Goal: Task Accomplishment & Management: Manage account settings

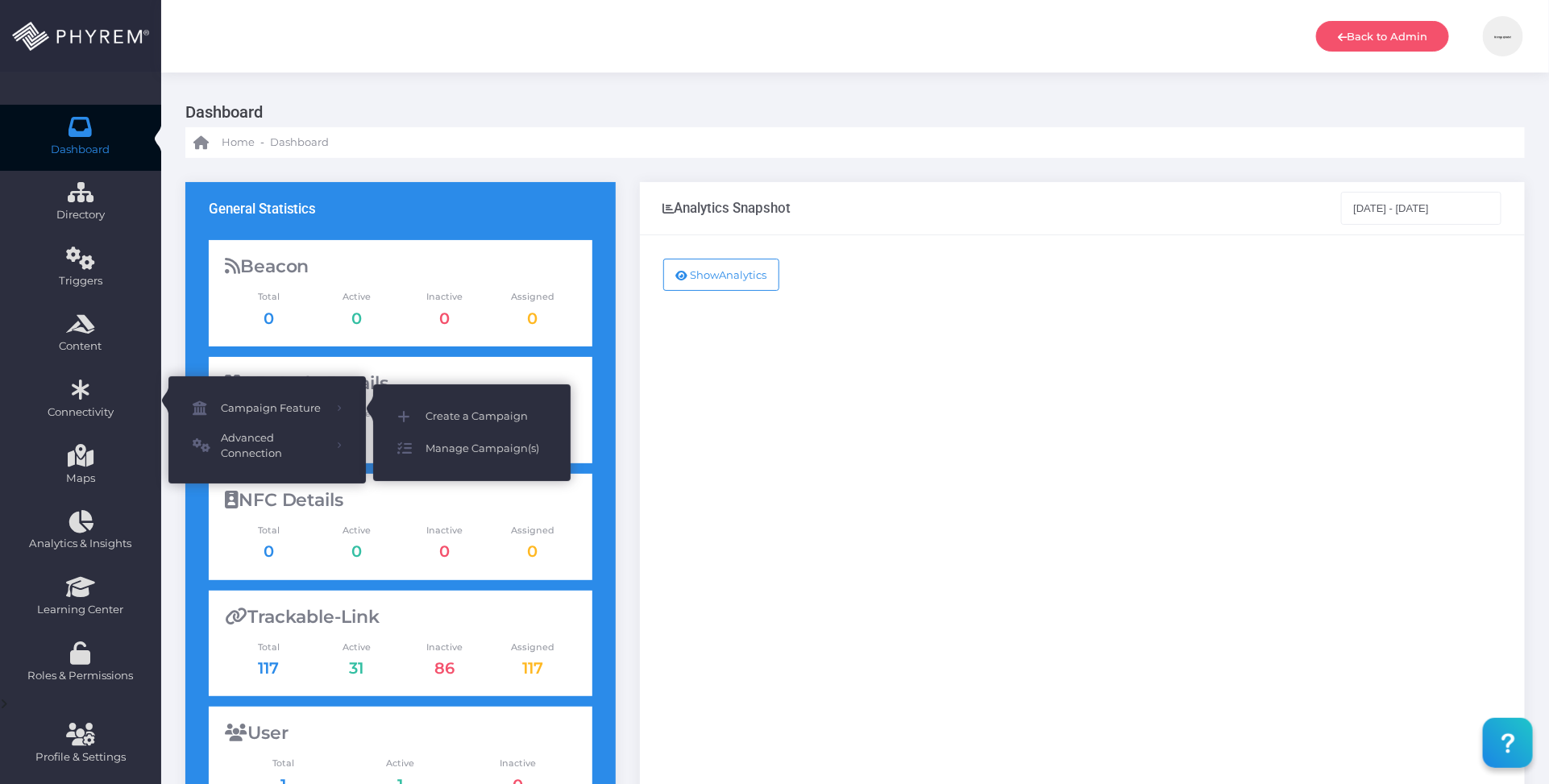
drag, startPoint x: 456, startPoint y: 447, endPoint x: 527, endPoint y: 443, distance: 71.1
click at [456, 447] on span "Manage Campaign(s)" at bounding box center [485, 448] width 121 height 21
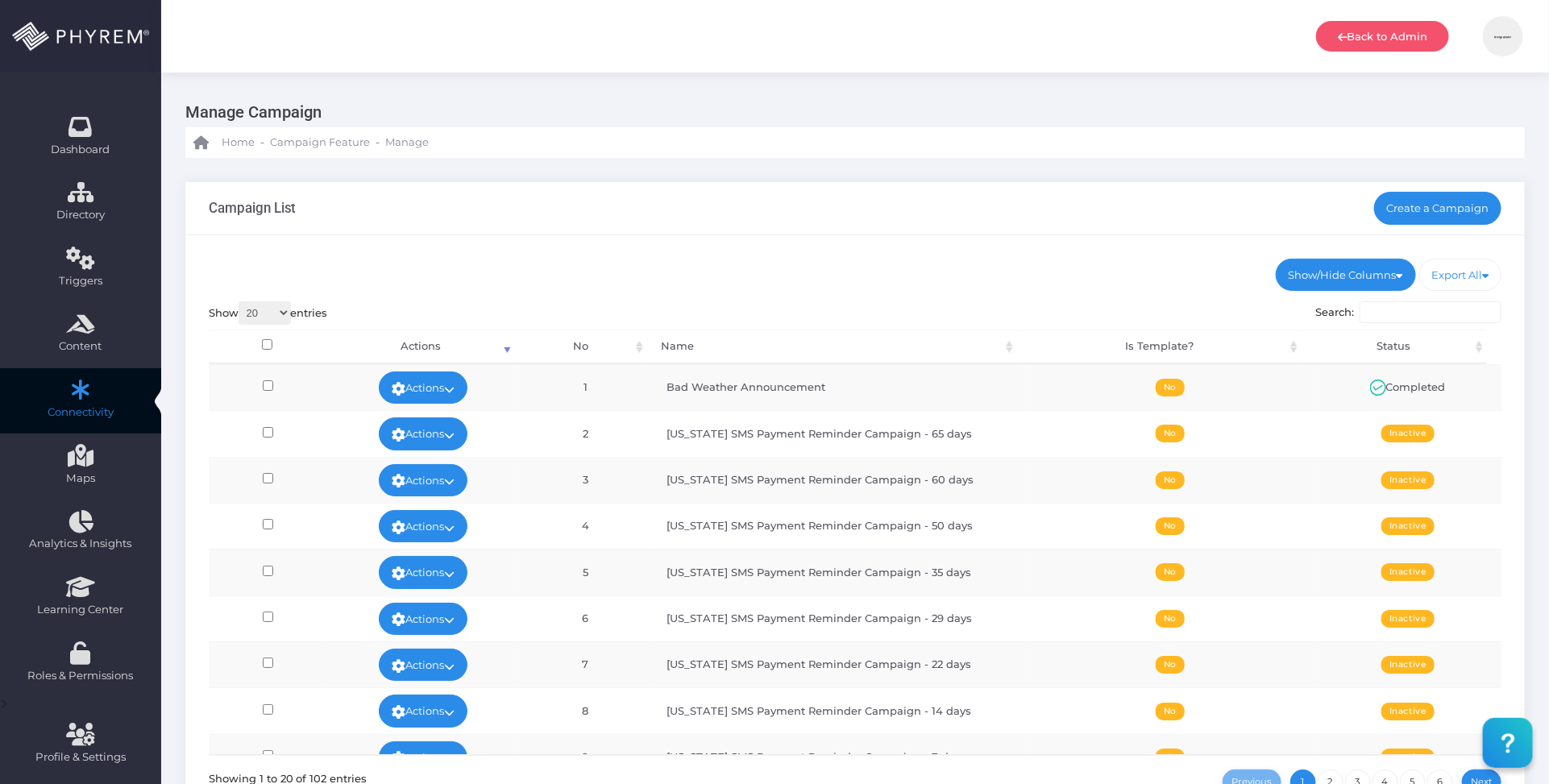
click at [781, 480] on td "New Mexico SMS Payment Reminder Campaign - 60 days" at bounding box center [838, 479] width 375 height 46
copy td "Payment"
click at [1398, 316] on input "Search:" at bounding box center [1430, 312] width 142 height 23
paste input "Payment"
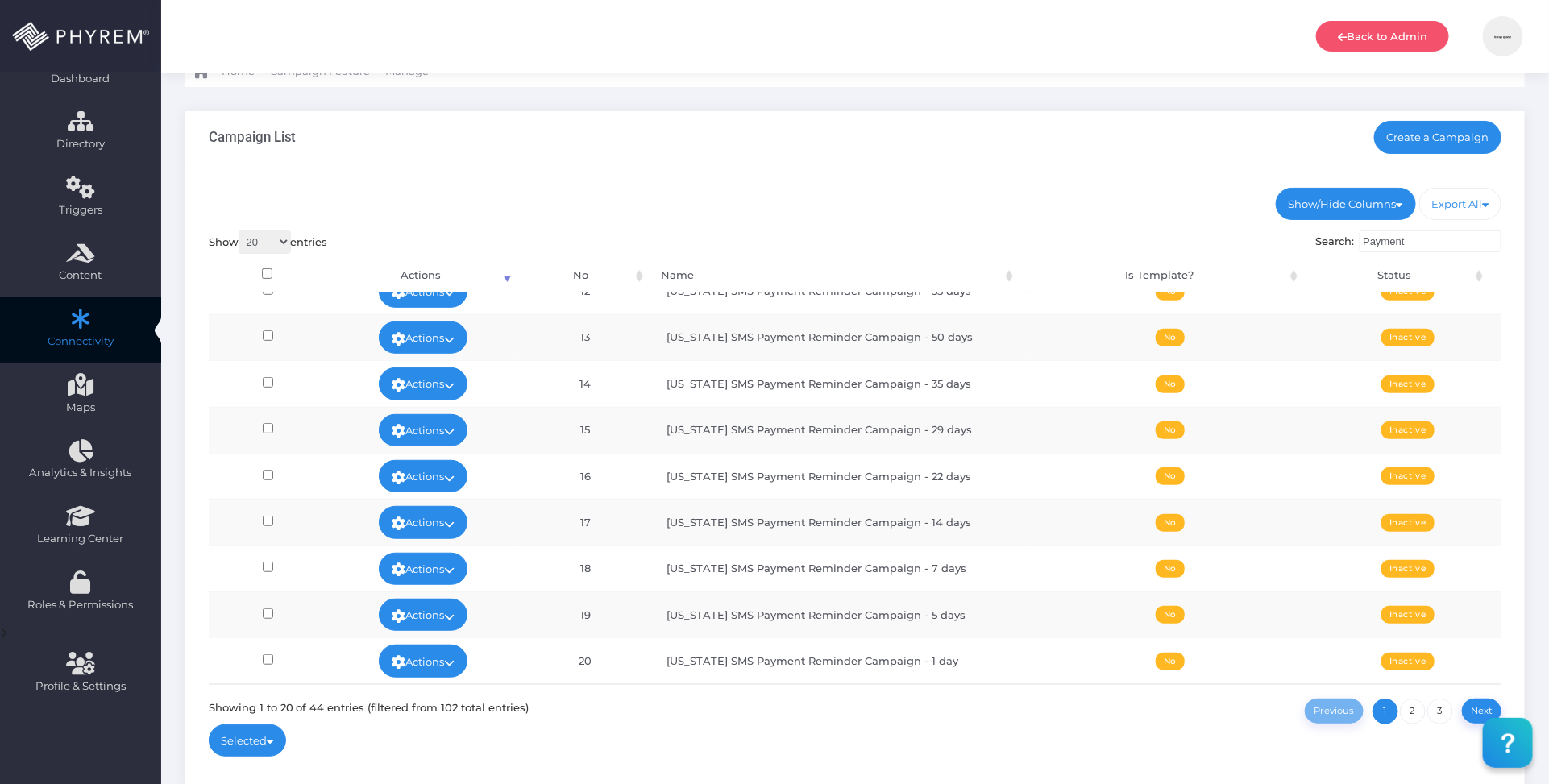
scroll to position [167, 0]
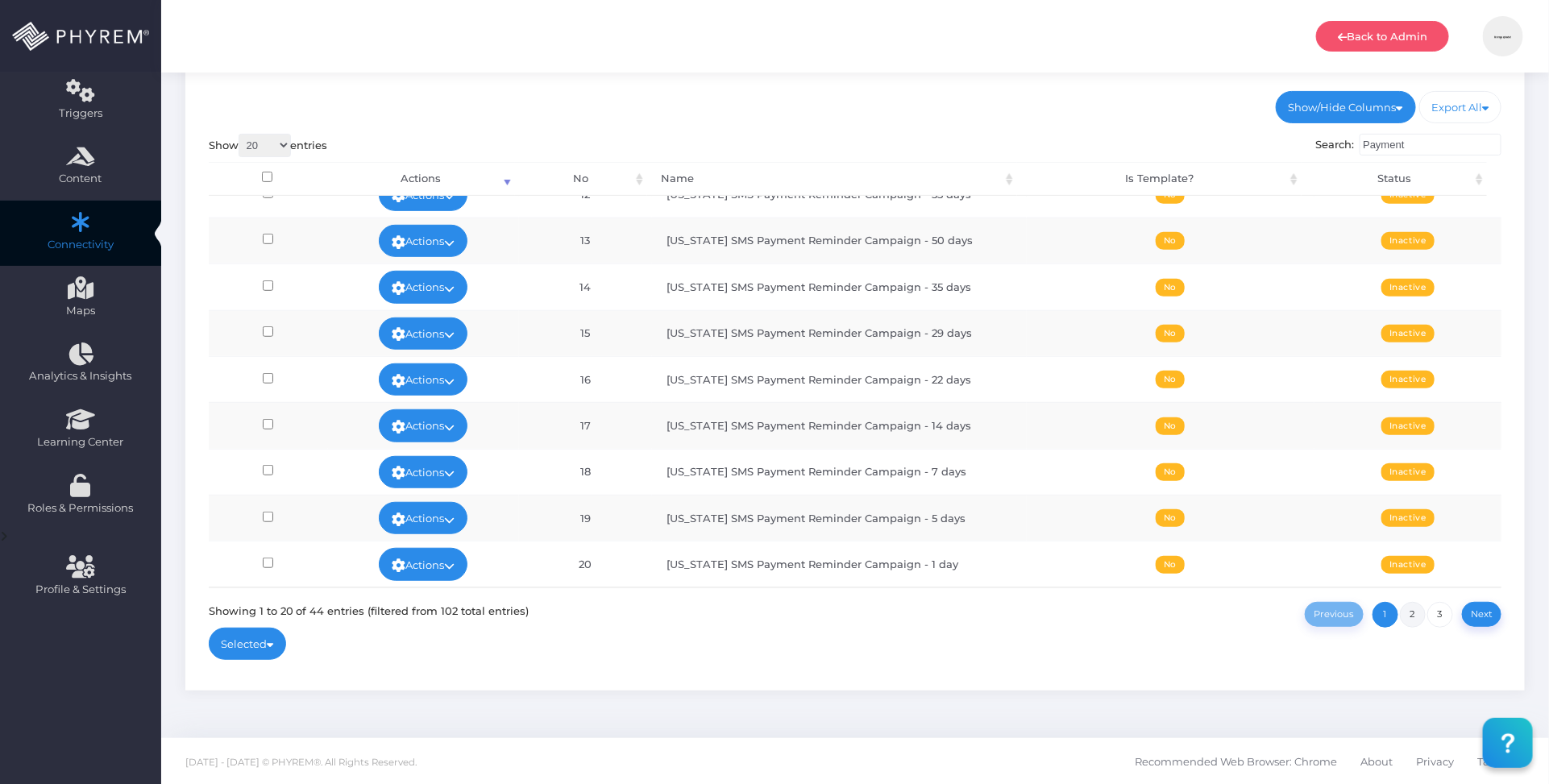
type input "Payment"
click at [1416, 614] on link "2" at bounding box center [1412, 615] width 26 height 26
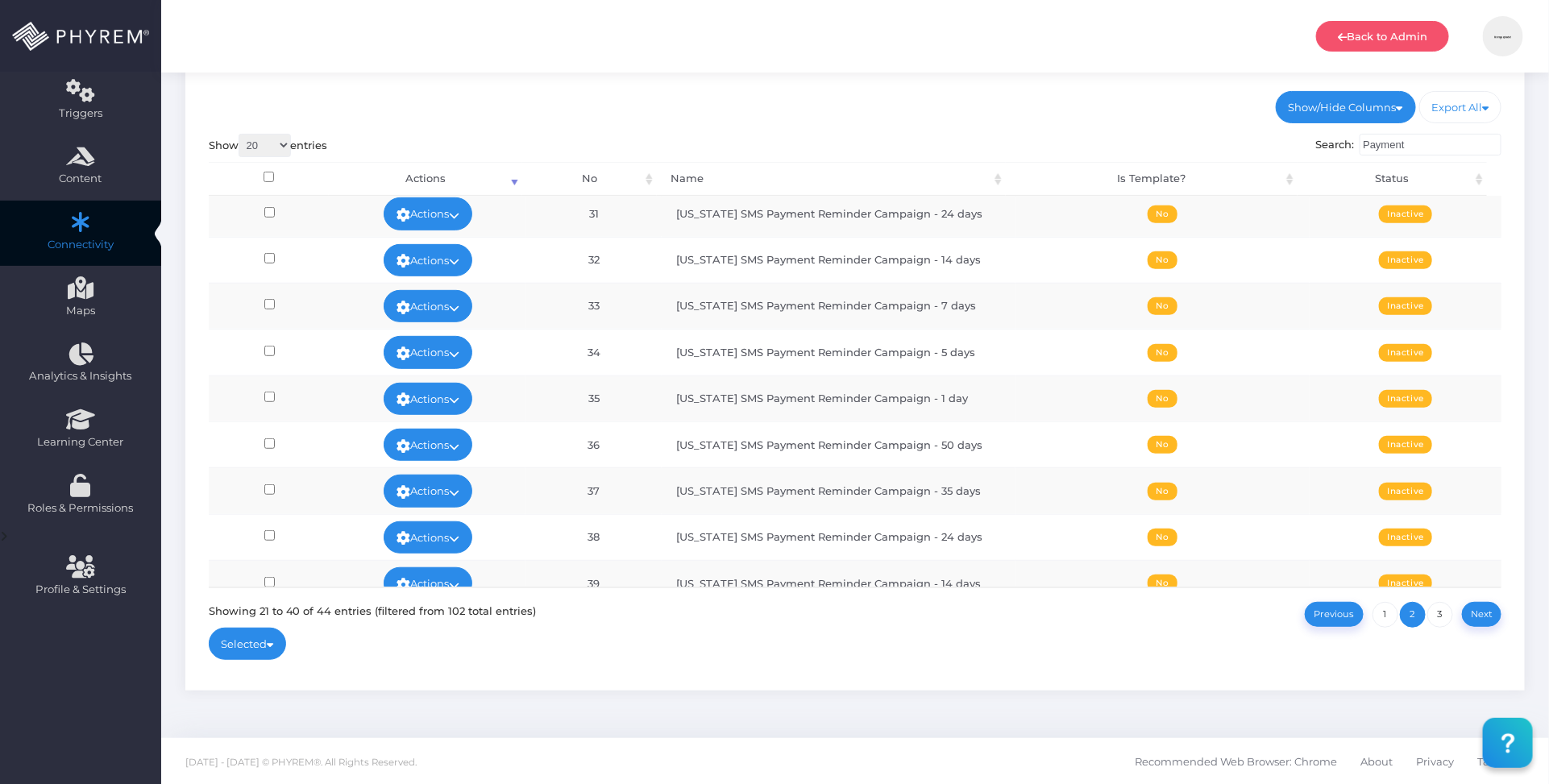
scroll to position [544, 0]
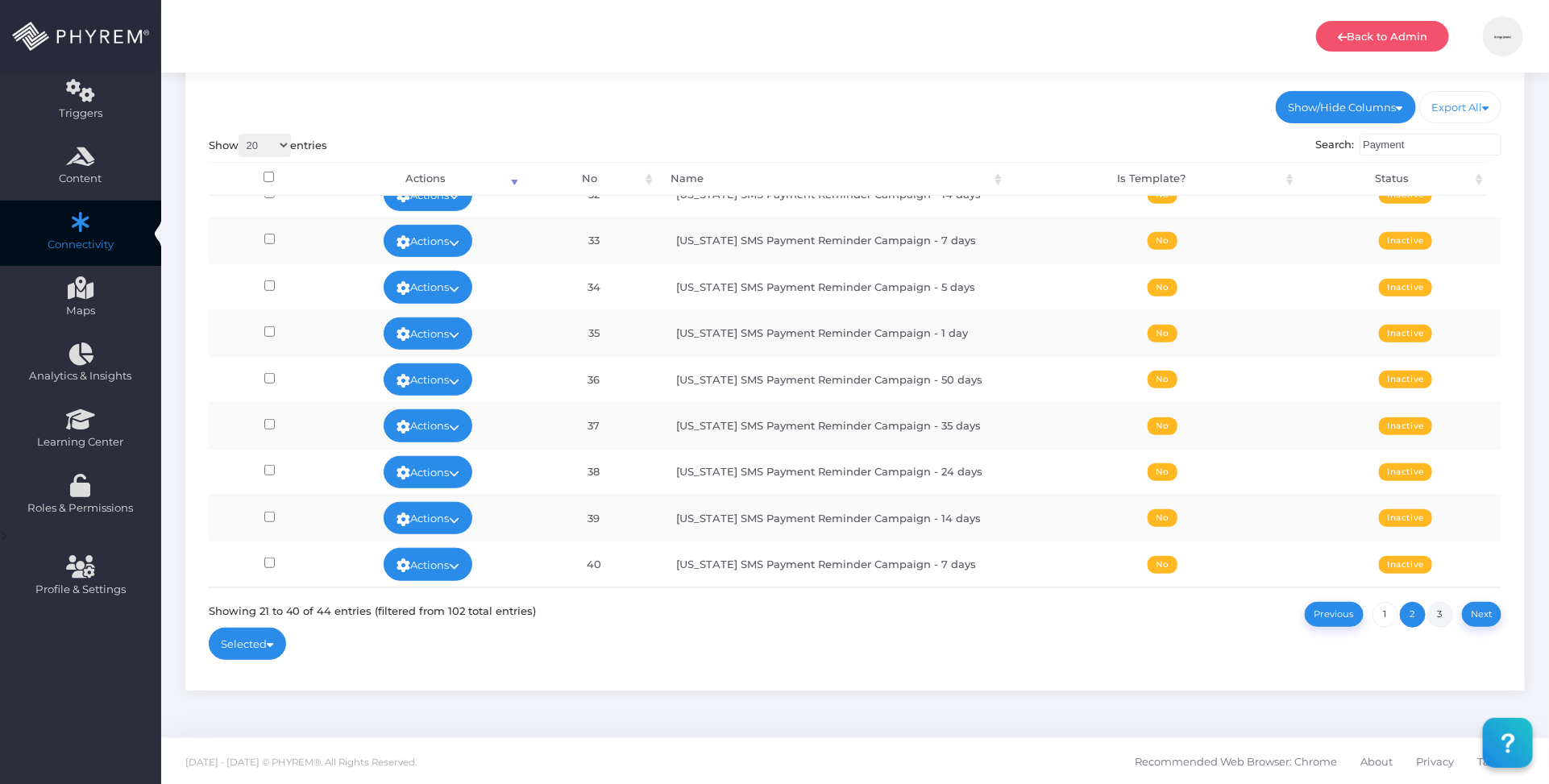
click at [1445, 619] on link "3" at bounding box center [1440, 615] width 26 height 26
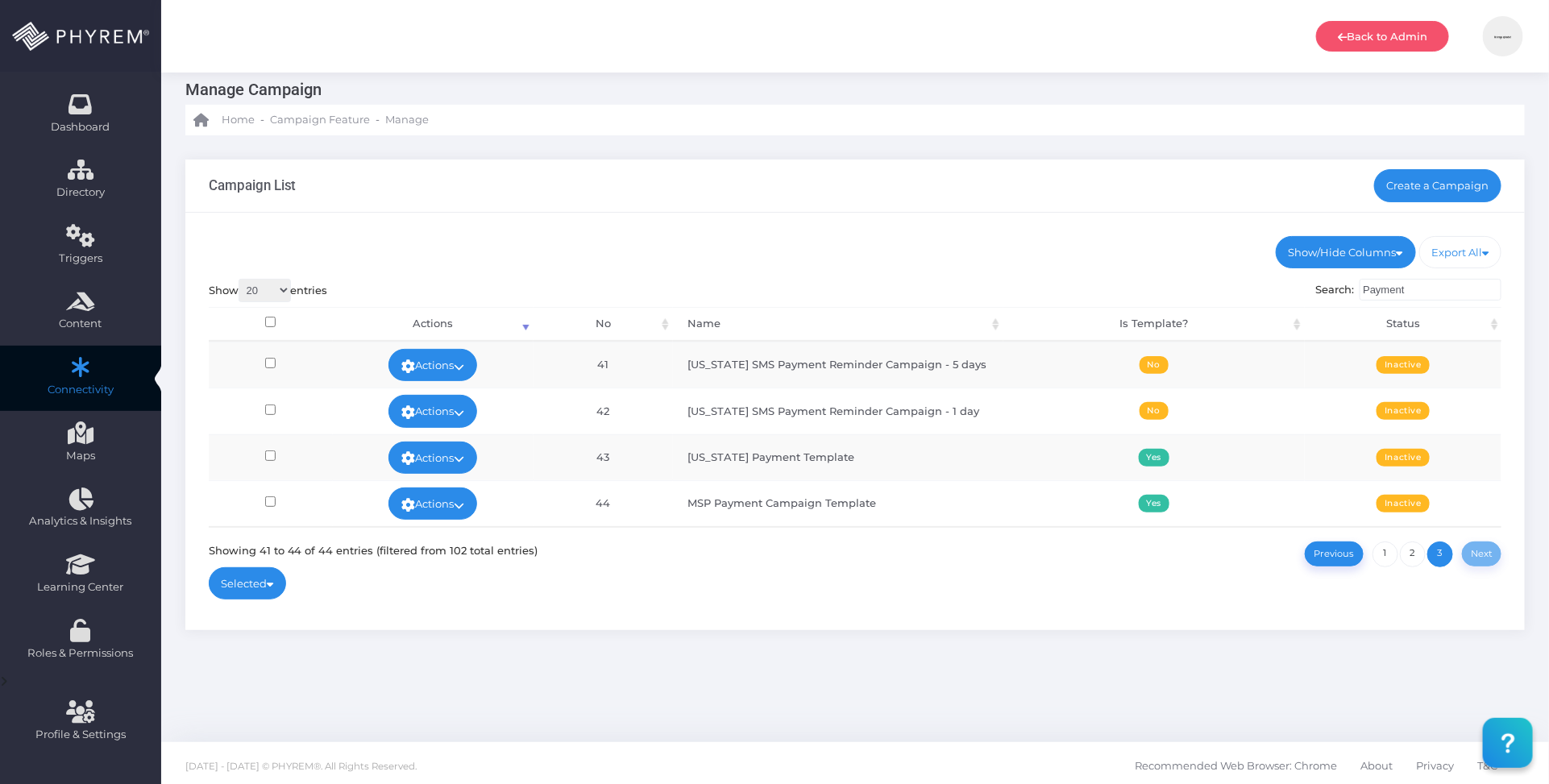
scroll to position [29, 0]
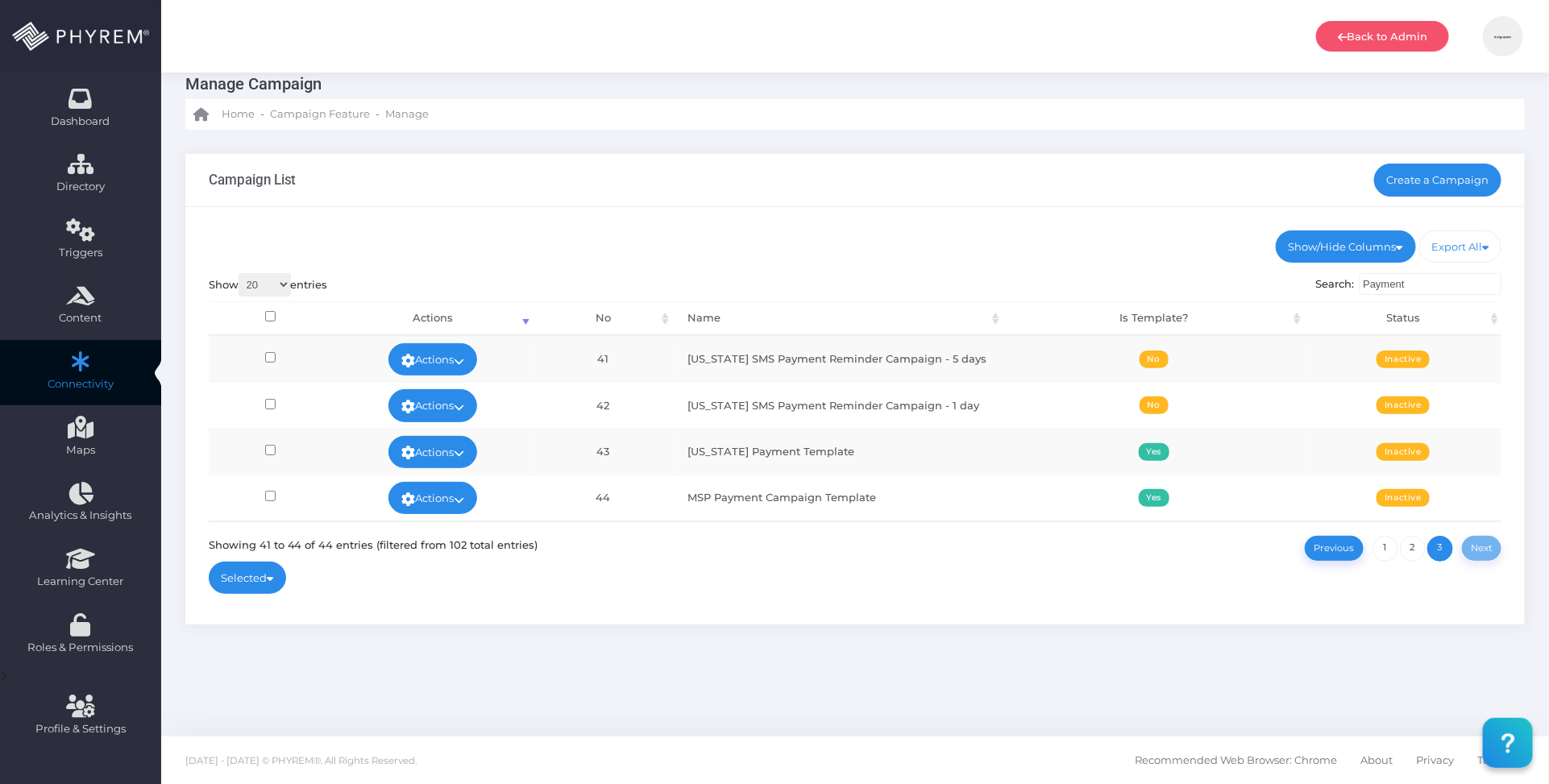
drag, startPoint x: 1425, startPoint y: 286, endPoint x: 1331, endPoint y: 277, distance: 94.4
click at [1331, 277] on label "Search: Payment" at bounding box center [1408, 284] width 186 height 23
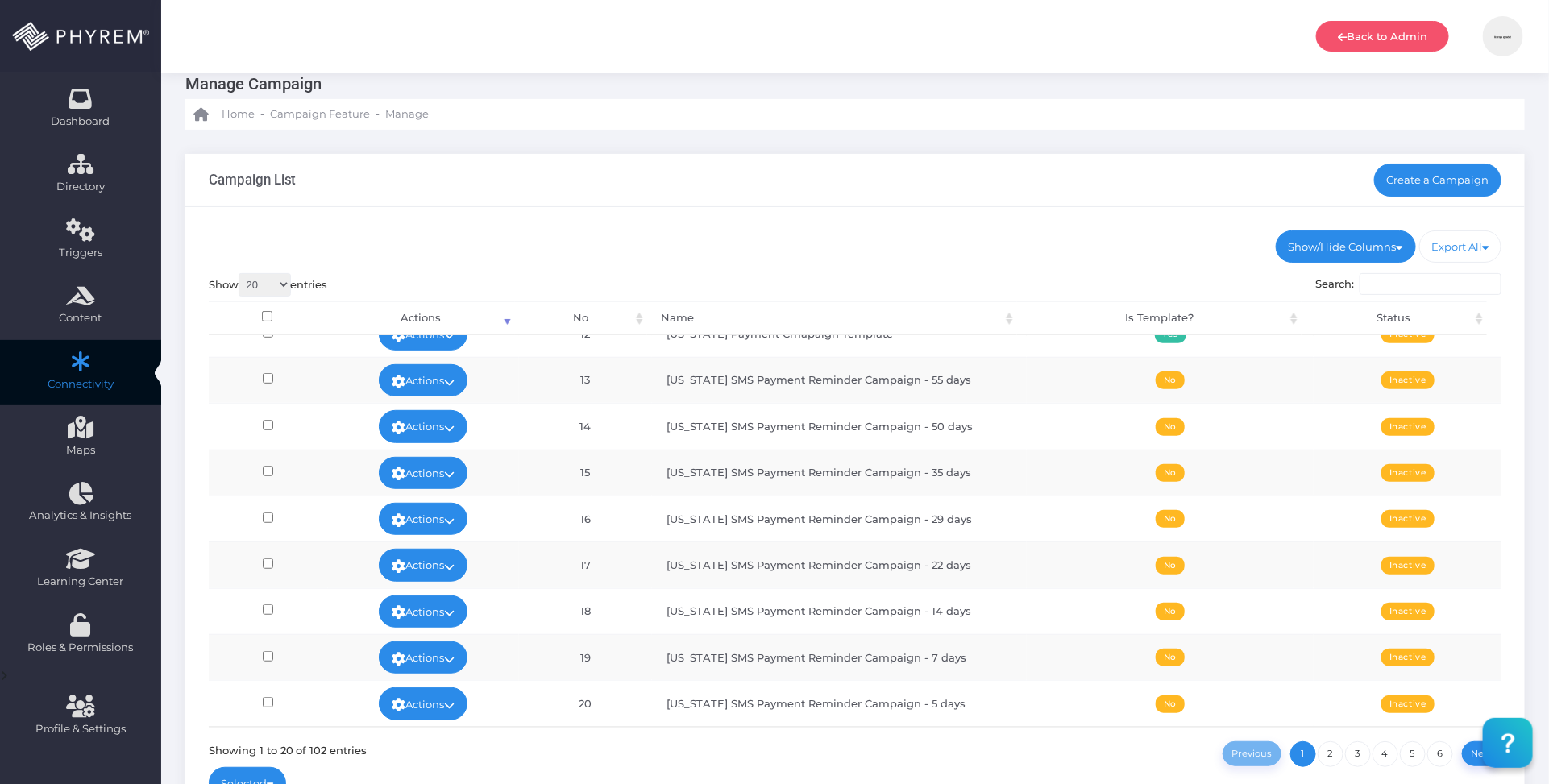
scroll to position [544, 0]
click at [1334, 754] on link "2" at bounding box center [1331, 754] width 26 height 26
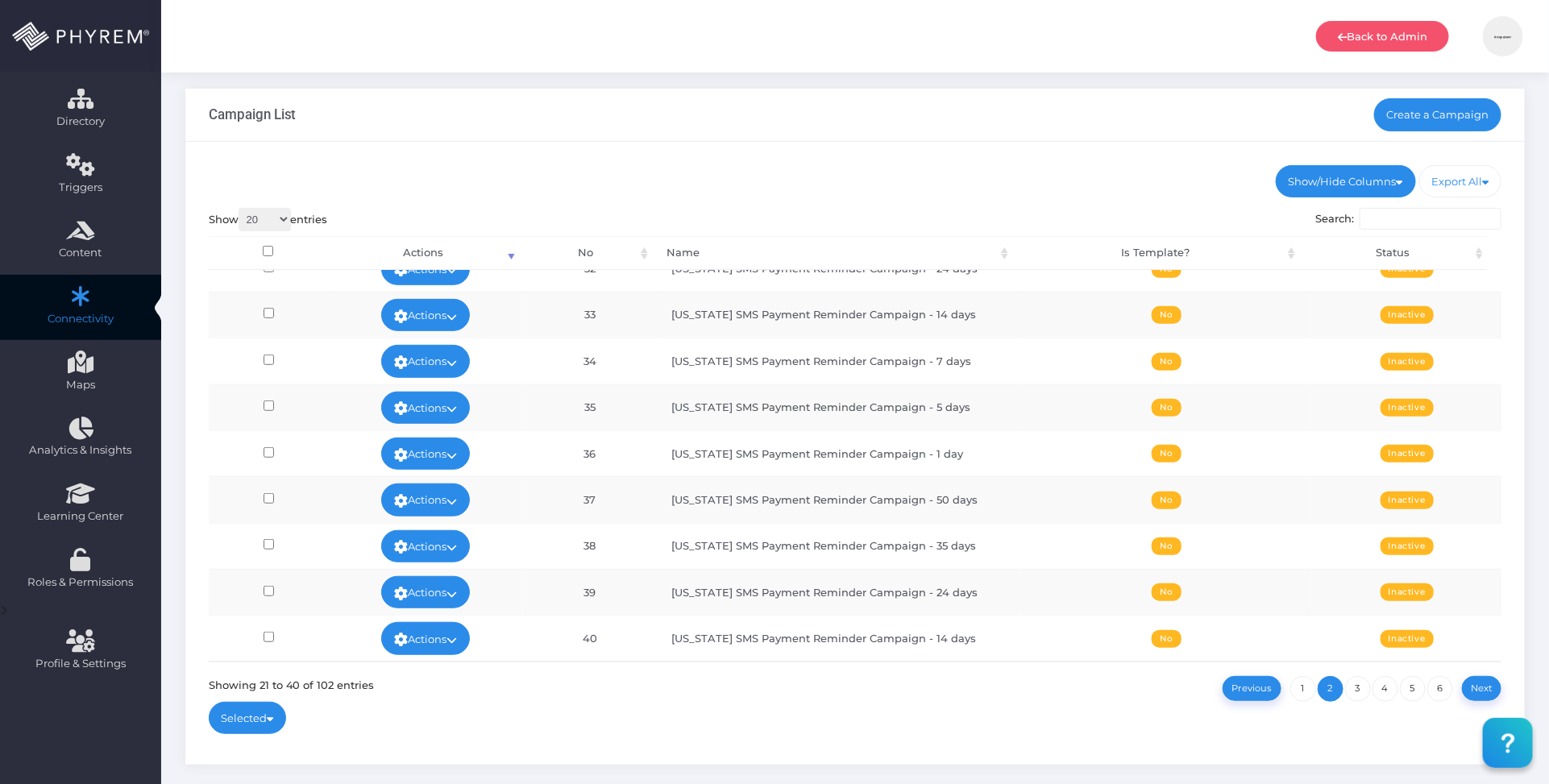
scroll to position [167, 0]
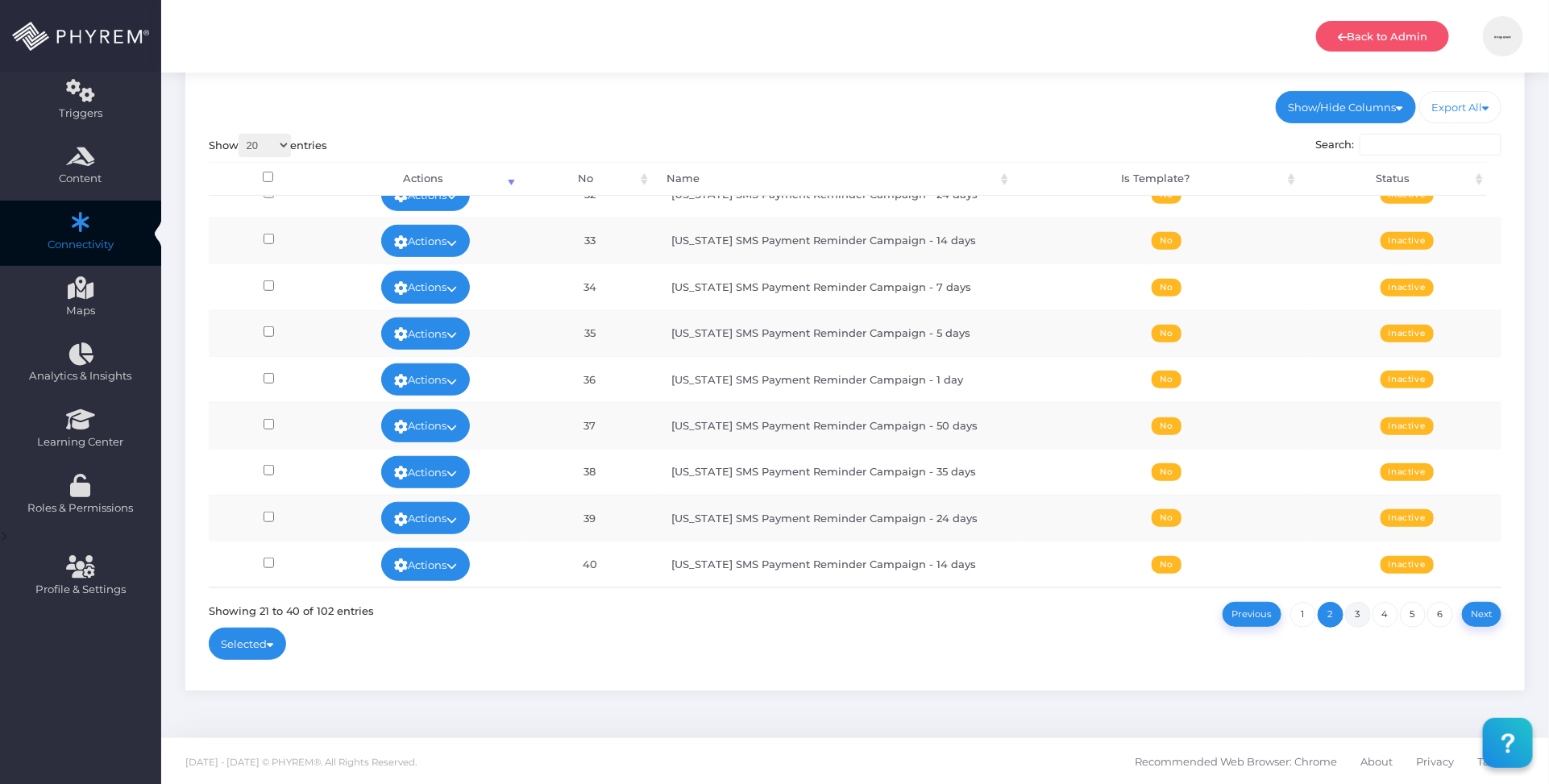
click at [1359, 614] on link "3" at bounding box center [1358, 615] width 26 height 26
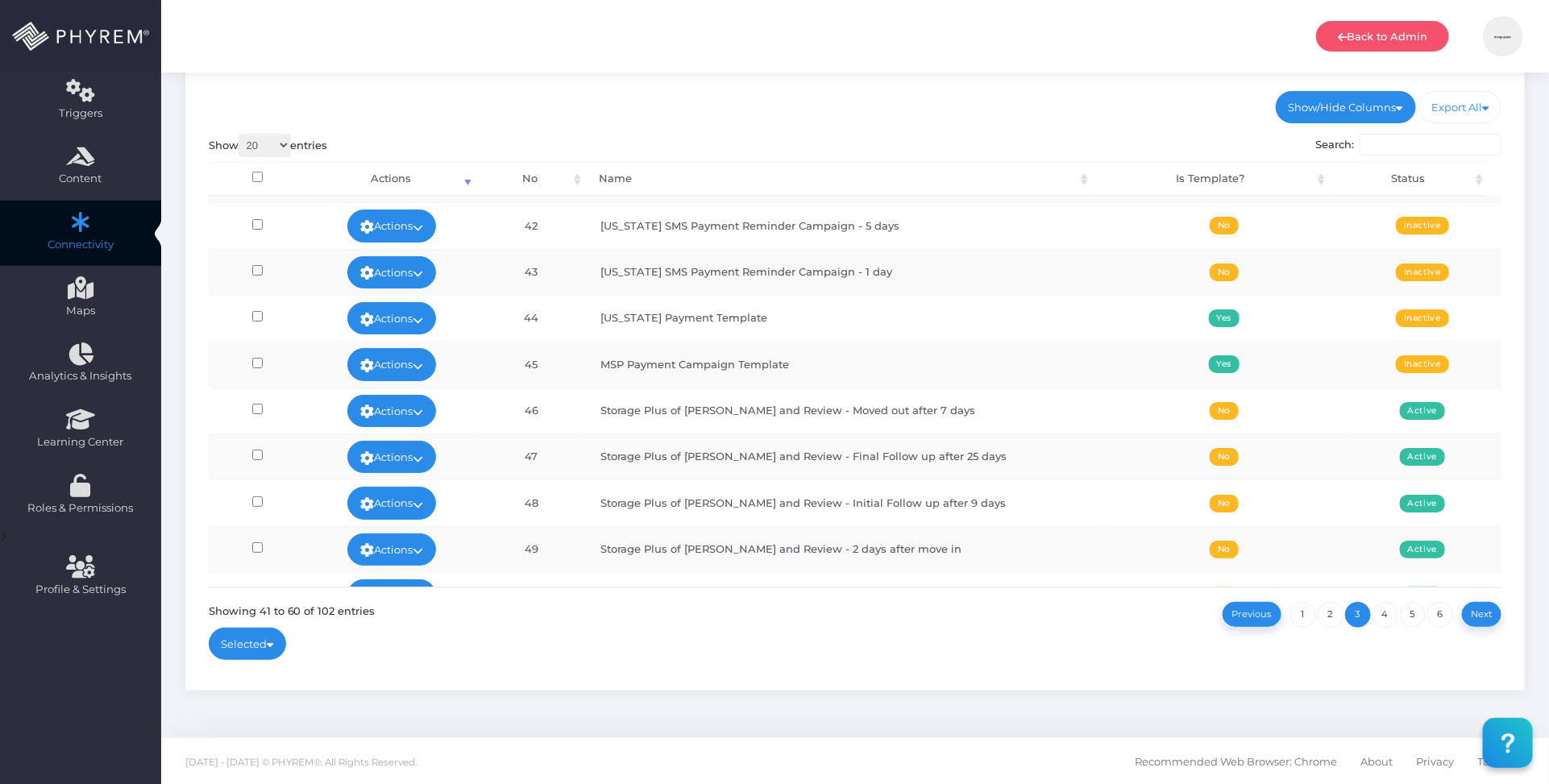
scroll to position [0, 0]
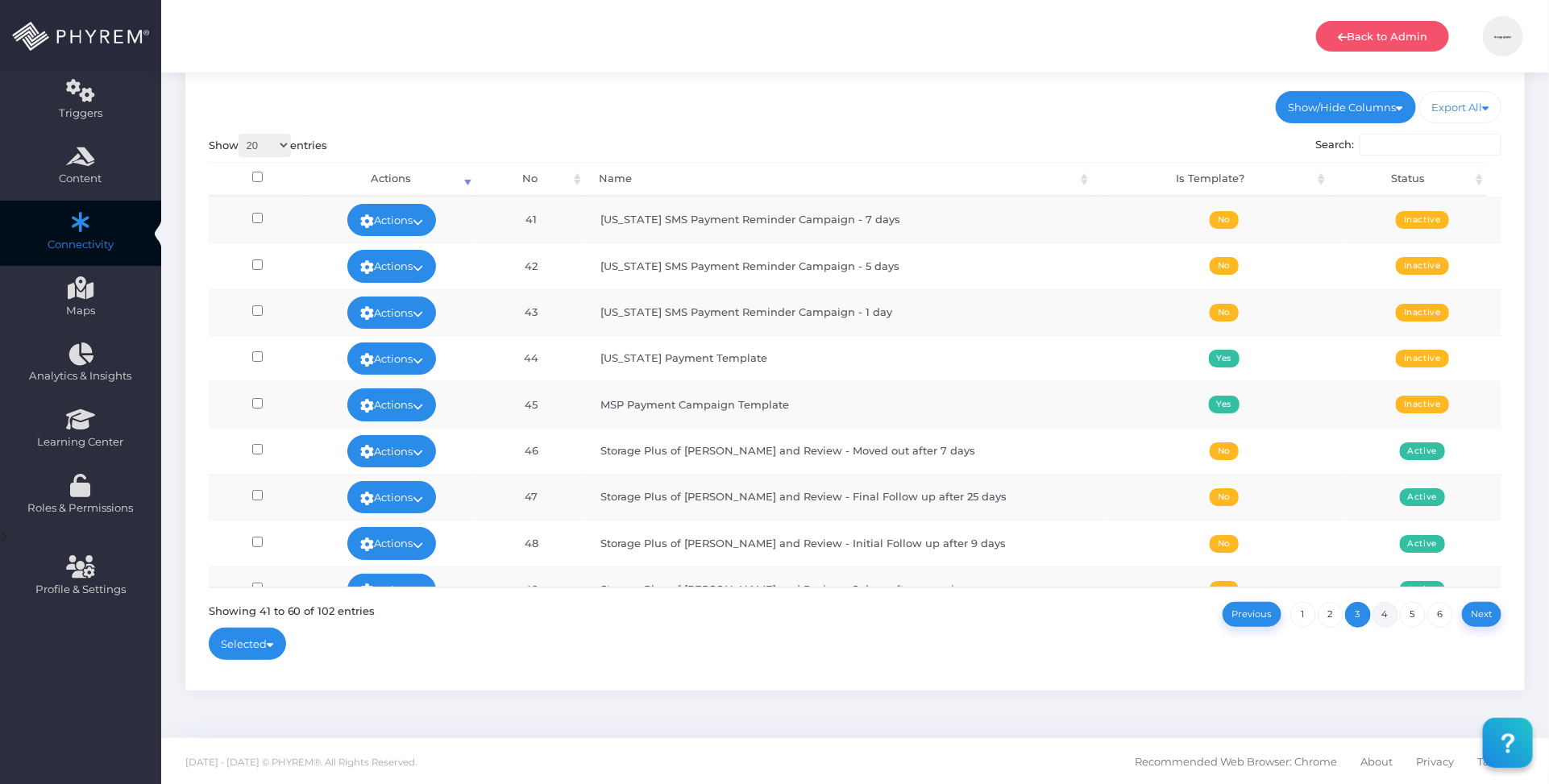
click at [1385, 614] on link "4" at bounding box center [1385, 615] width 26 height 26
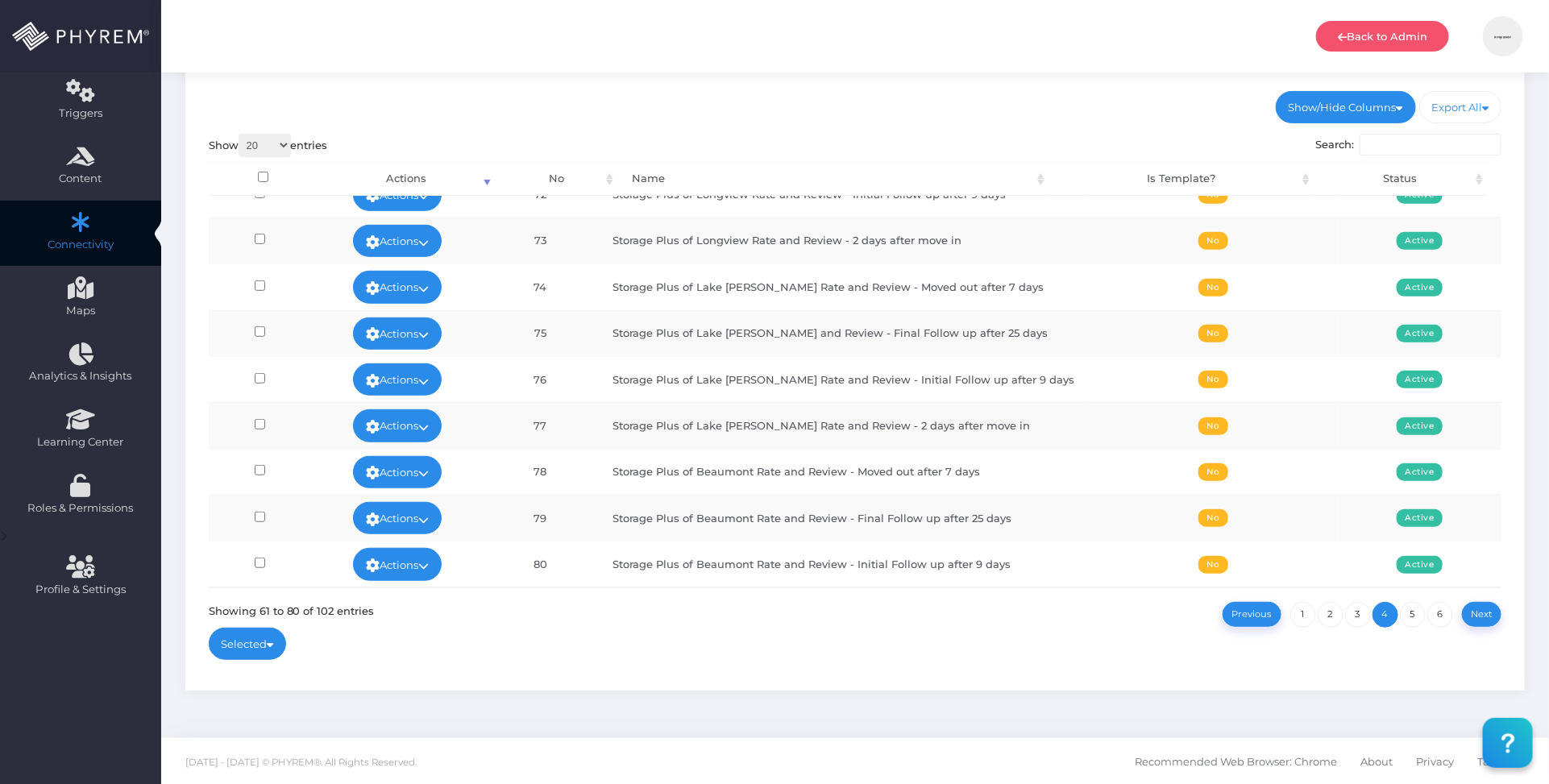
scroll to position [544, 0]
click at [1411, 613] on link "5" at bounding box center [1412, 615] width 26 height 26
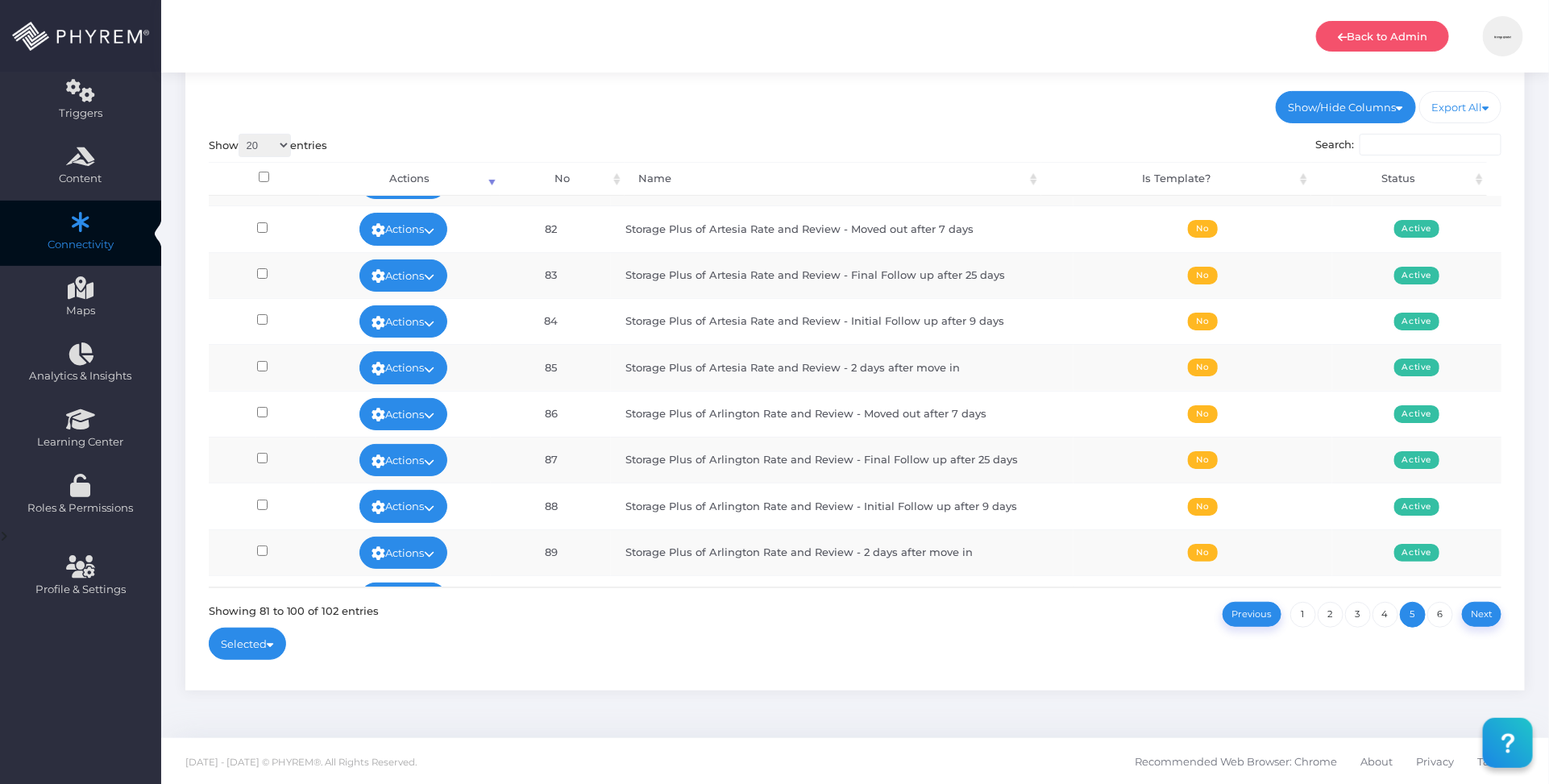
scroll to position [0, 0]
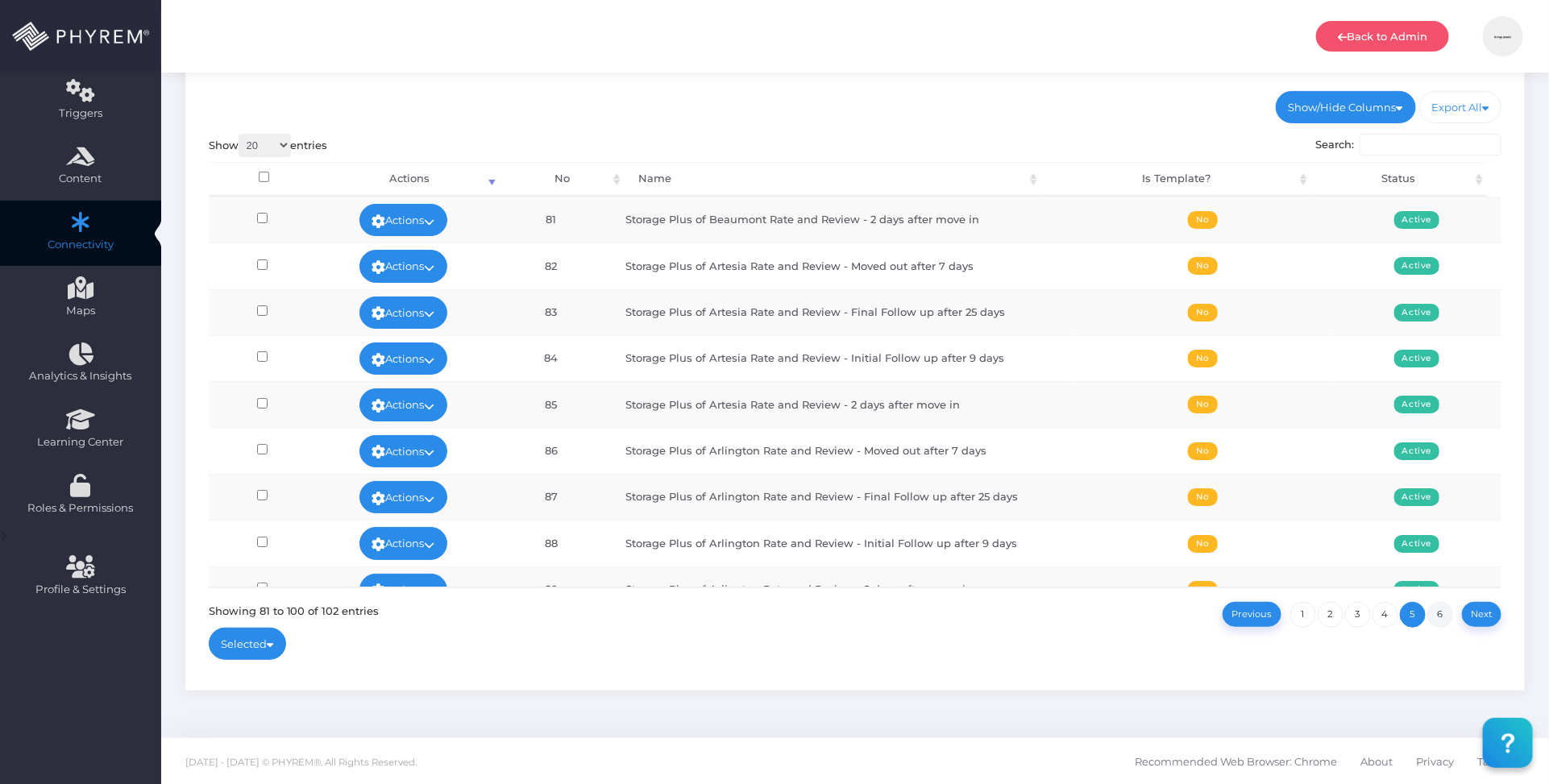
click at [1443, 612] on link "6" at bounding box center [1440, 615] width 26 height 26
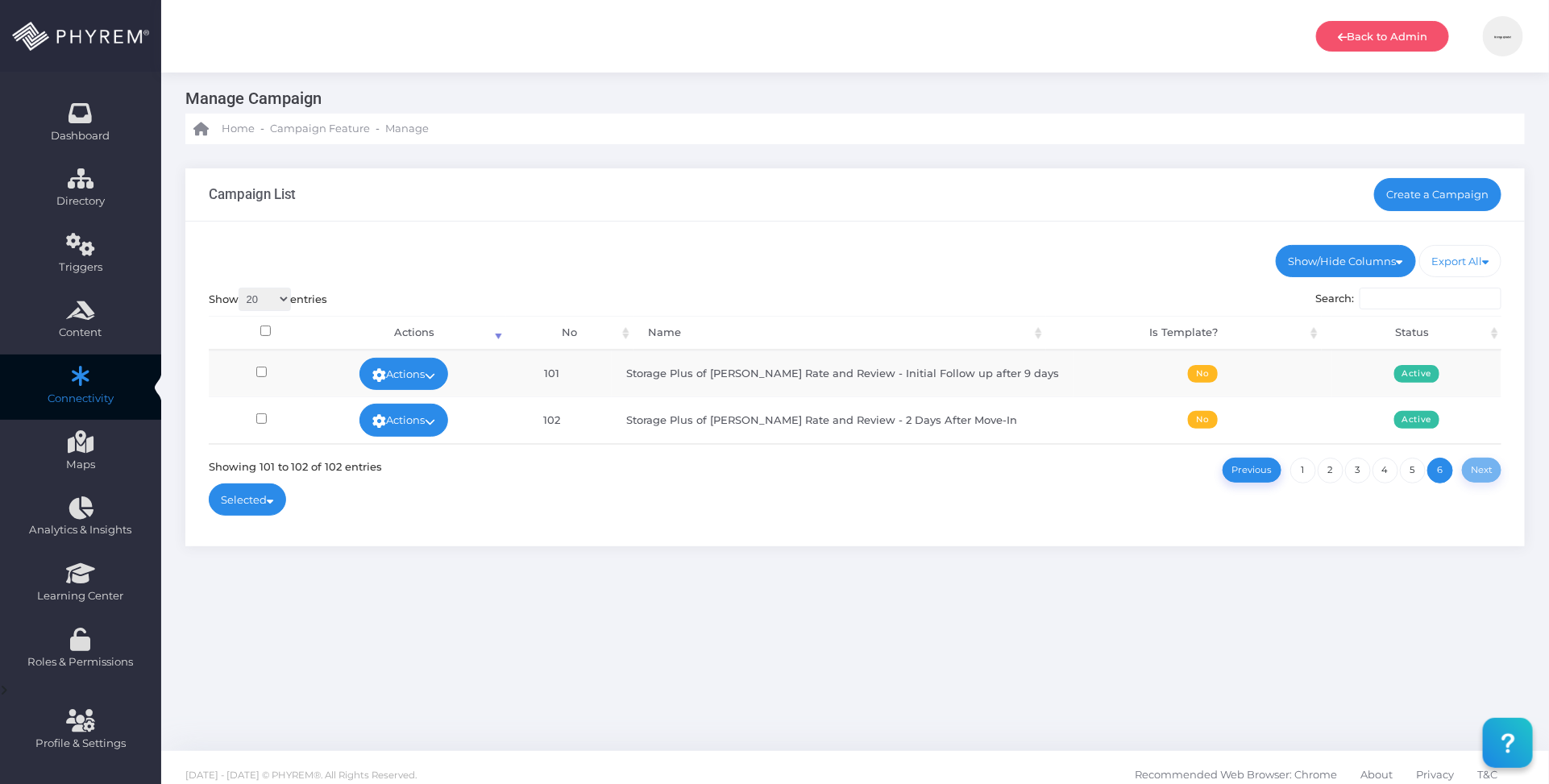
scroll to position [29, 0]
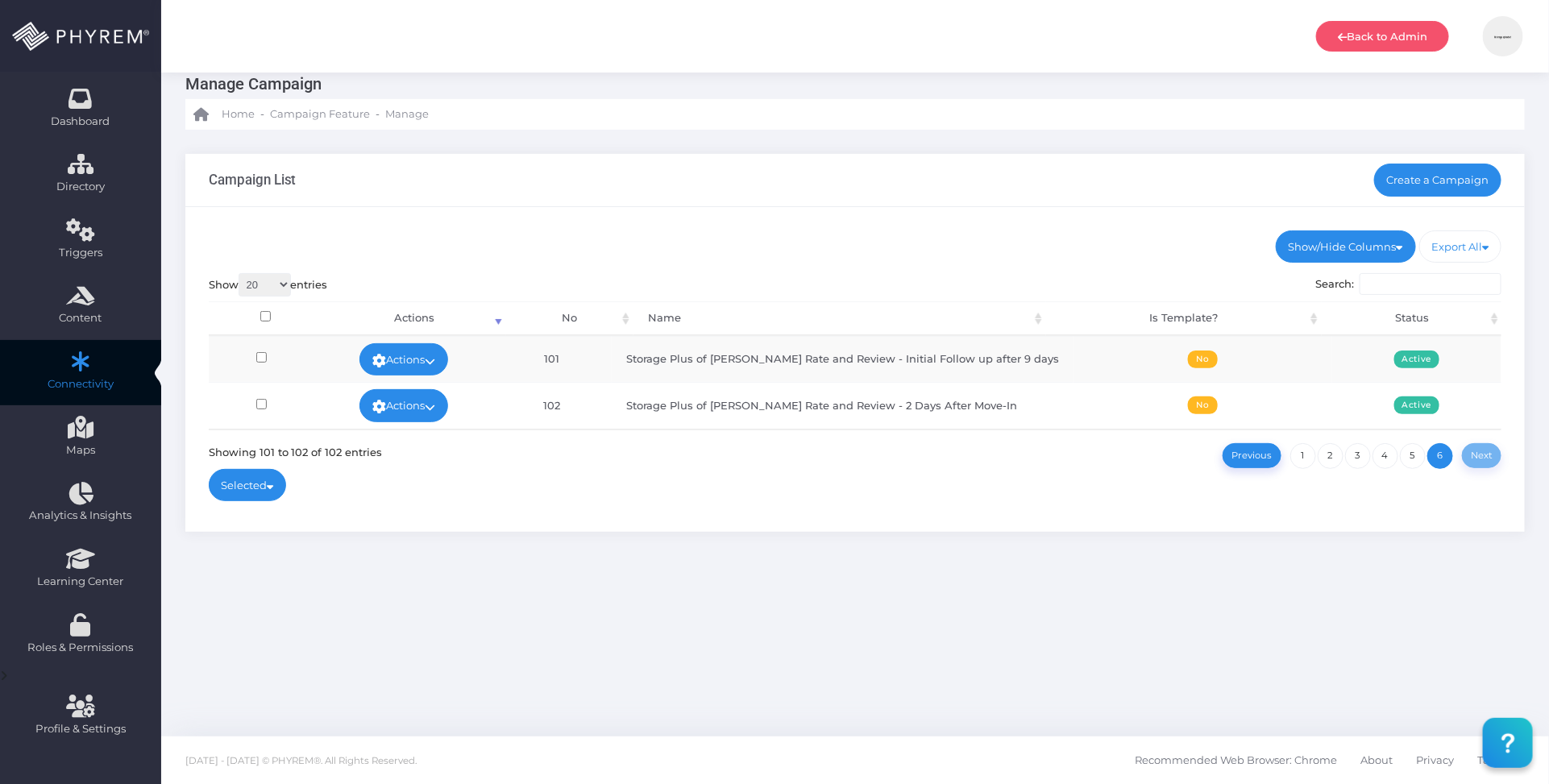
click at [866, 472] on div at bounding box center [855, 477] width 1293 height 16
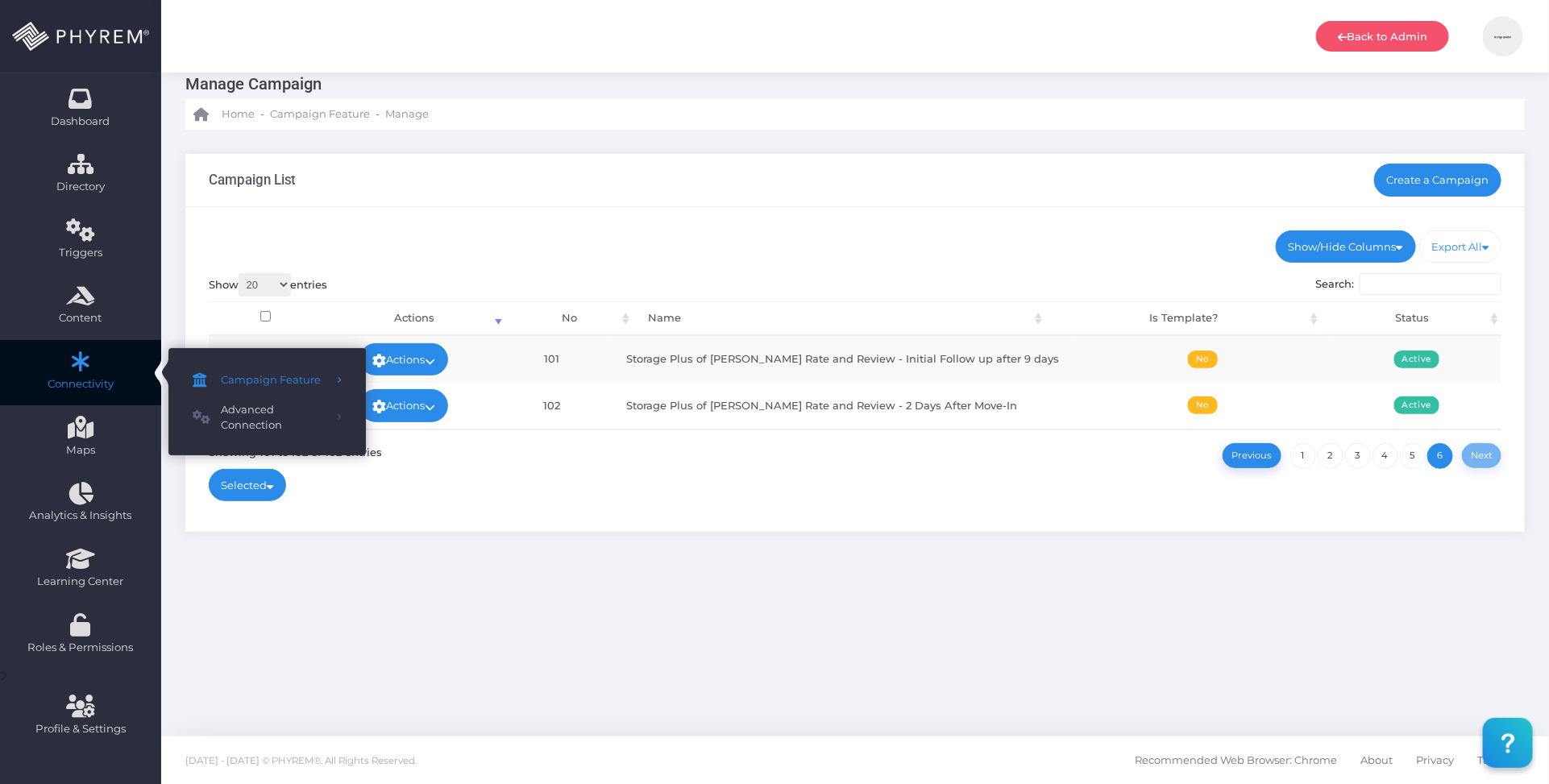
click at [70, 371] on link "Connectivity" at bounding box center [81, 373] width 161 height 66
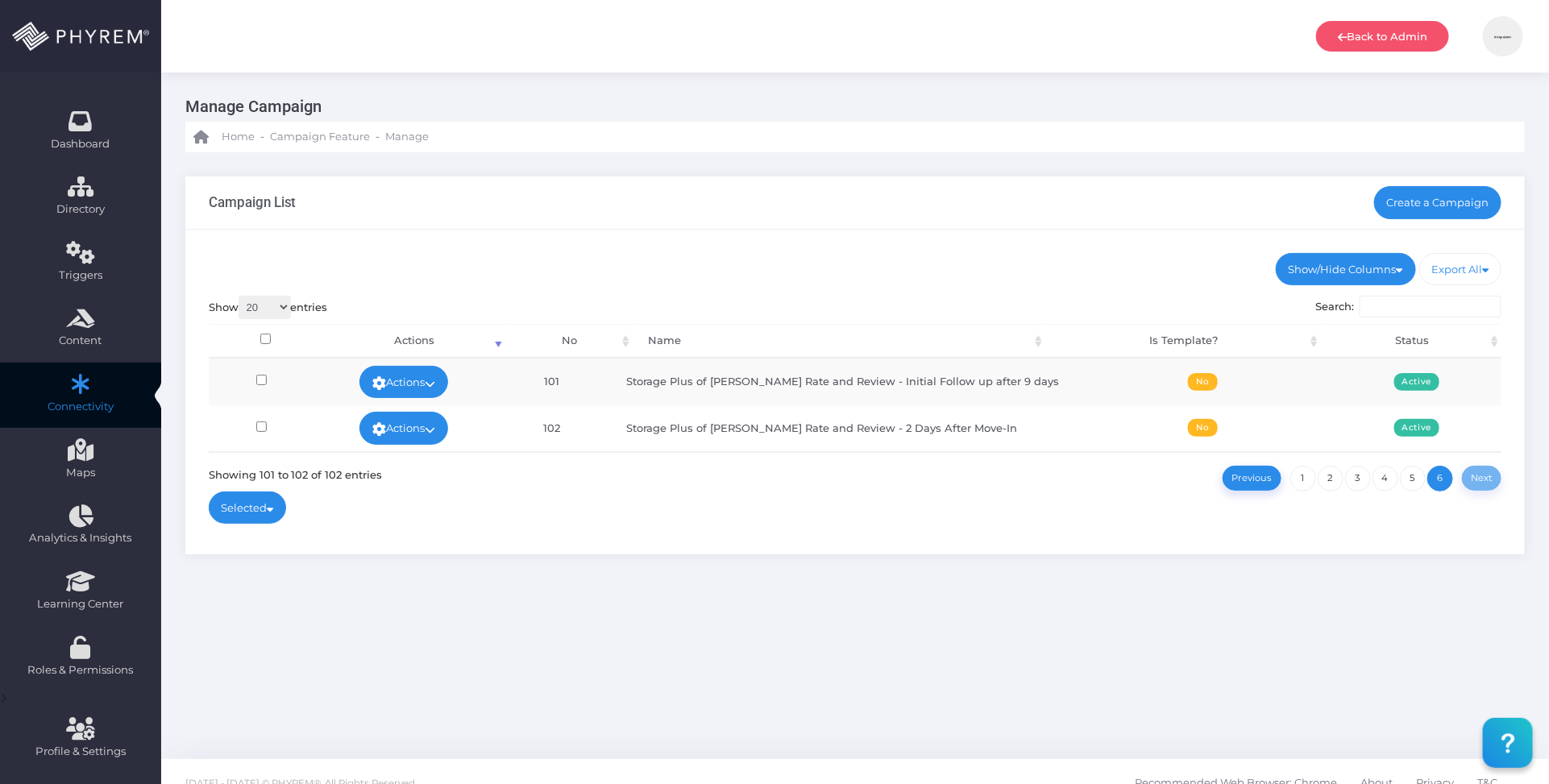
scroll to position [0, 0]
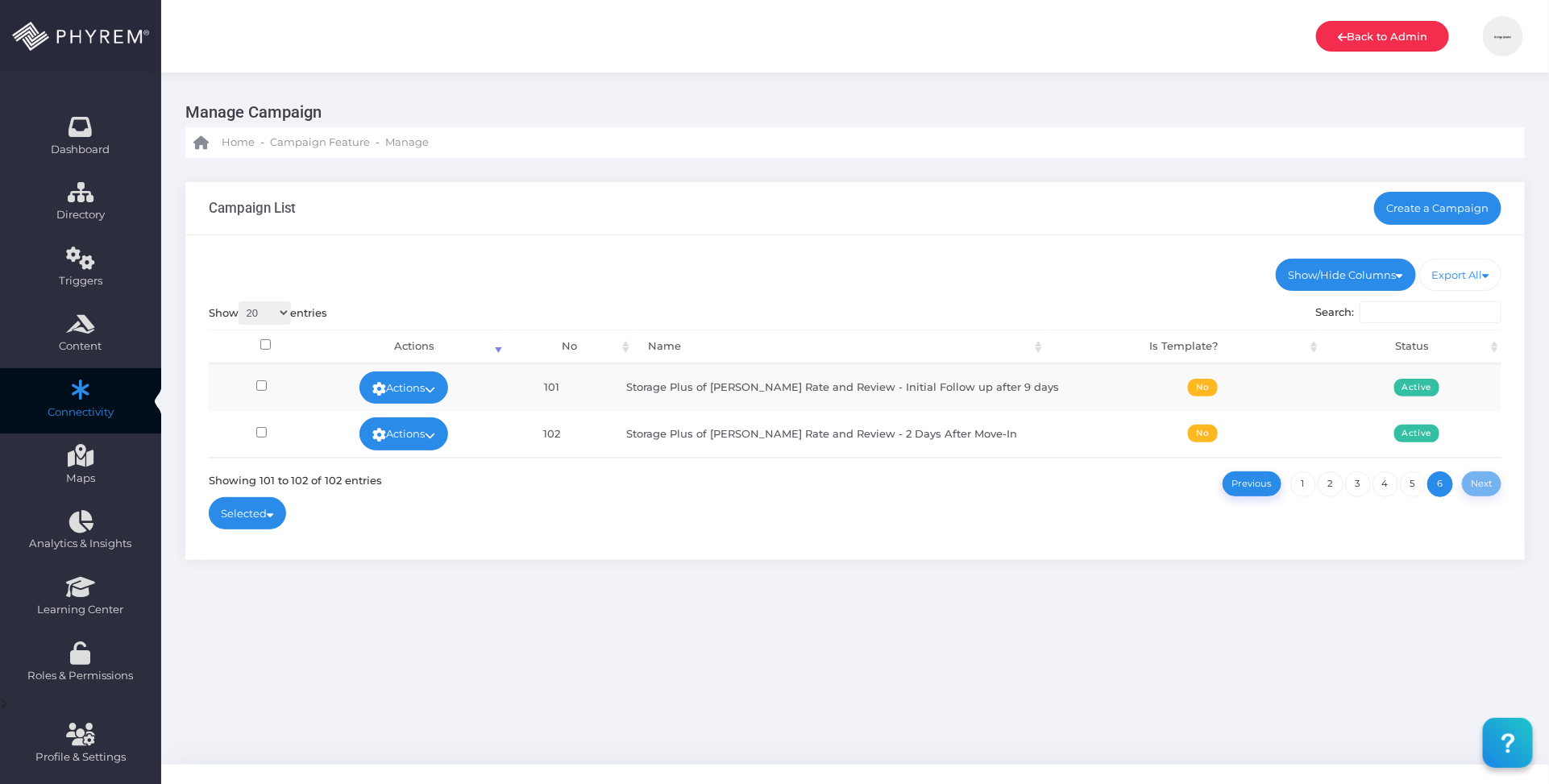
click at [1345, 30] on link "Back to Admin" at bounding box center [1382, 35] width 133 height 30
